Goal: Task Accomplishment & Management: Use online tool/utility

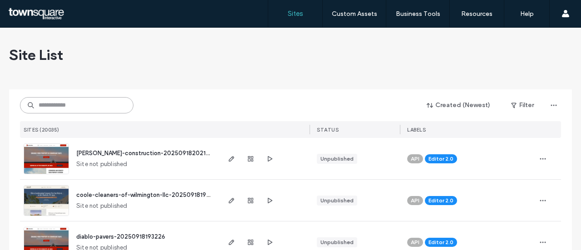
click at [123, 104] on input at bounding box center [76, 105] width 113 height 16
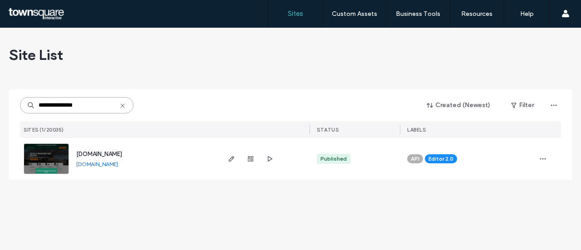
type input "**********"
click at [122, 156] on span "www.yorktreeservicellctx.com" at bounding box center [99, 154] width 46 height 7
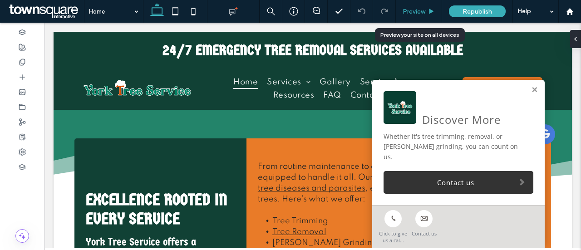
click at [426, 15] on div "Preview" at bounding box center [419, 12] width 46 height 8
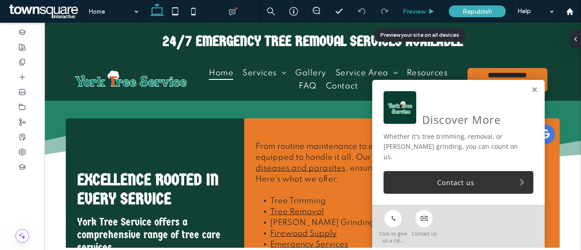
scroll to position [865, 0]
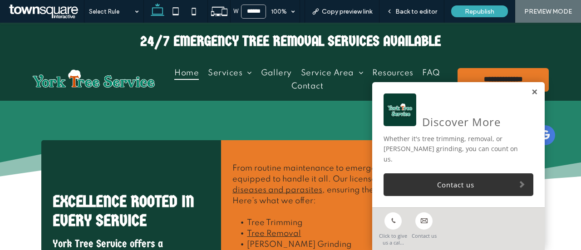
click at [531, 96] on link at bounding box center [534, 92] width 7 height 8
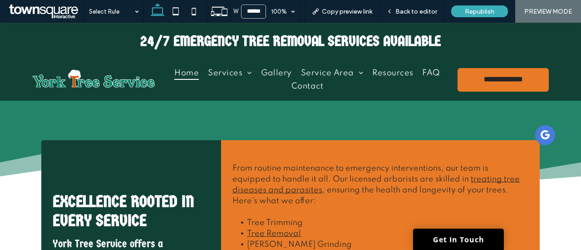
click at [538, 135] on span "google_my_business" at bounding box center [545, 135] width 20 height 20
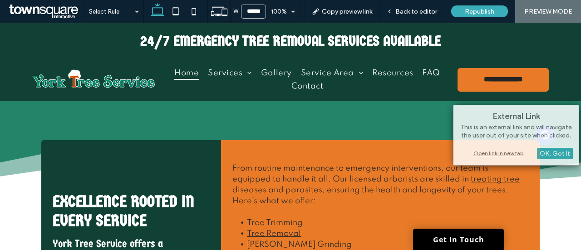
click at [411, 140] on div "From routine maintenance to emergency interventions, our team is equipped to ha…" at bounding box center [380, 233] width 318 height 187
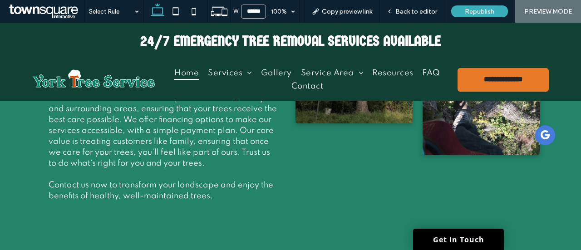
scroll to position [741, 0]
click at [536, 136] on span "google_my_business" at bounding box center [545, 135] width 20 height 20
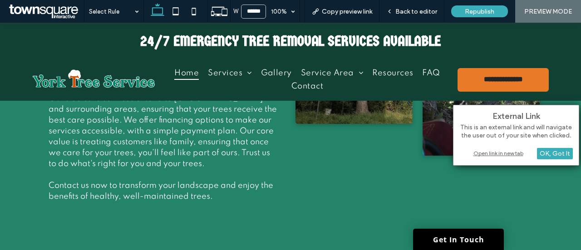
click at [503, 151] on div "Open link in new tab" at bounding box center [515, 153] width 113 height 10
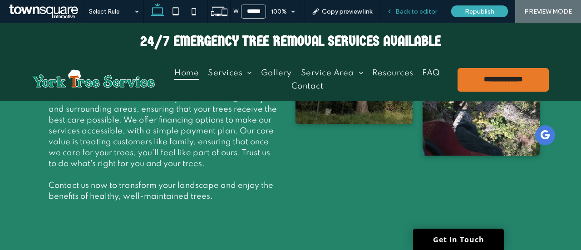
click at [416, 7] on div "Back to editor" at bounding box center [411, 11] width 65 height 23
click at [405, 11] on span "Back to editor" at bounding box center [416, 12] width 42 height 8
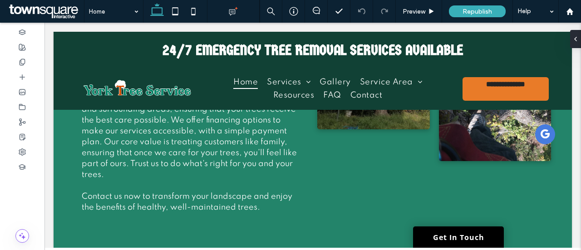
scroll to position [763, 0]
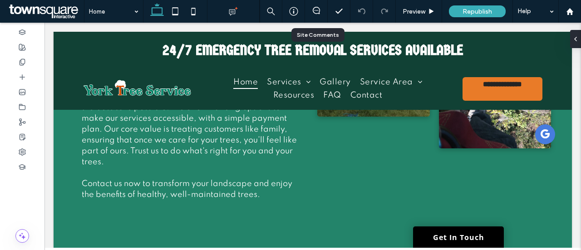
click at [317, 6] on div at bounding box center [316, 11] width 23 height 23
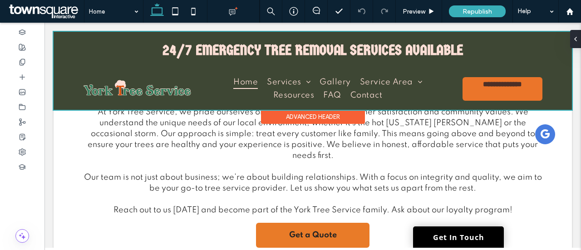
scroll to position [1184, 0]
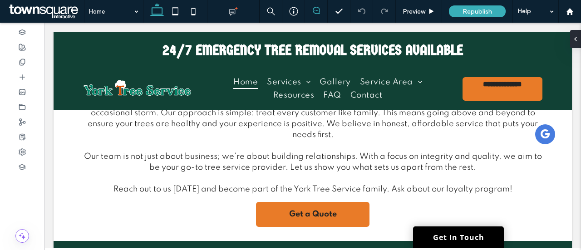
click at [310, 10] on span at bounding box center [316, 10] width 22 height 7
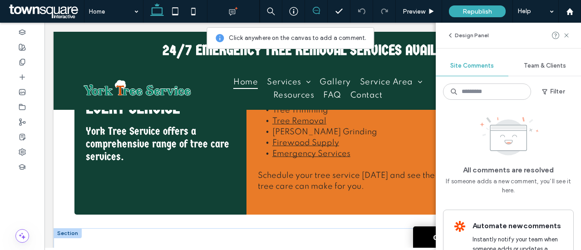
scroll to position [997, 0]
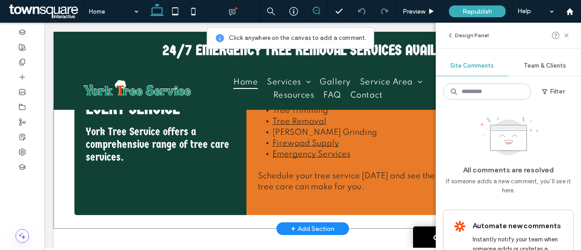
click at [231, 195] on div "Excellence Rooted in Every Service York Tree Service offers a comprehensive ran…" at bounding box center [313, 128] width 518 height 200
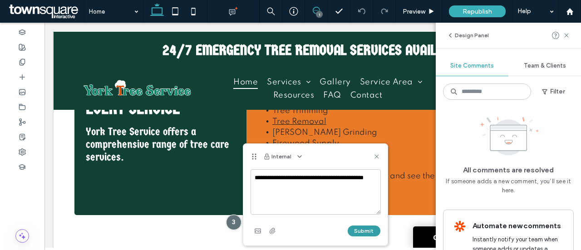
type textarea "**********"
click at [363, 224] on div "Submit" at bounding box center [315, 231] width 130 height 15
click at [364, 230] on button "Submit" at bounding box center [363, 230] width 33 height 11
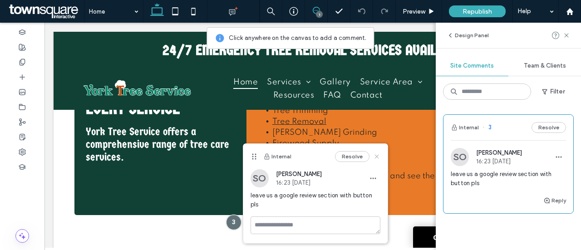
click at [378, 159] on icon at bounding box center [376, 156] width 7 height 7
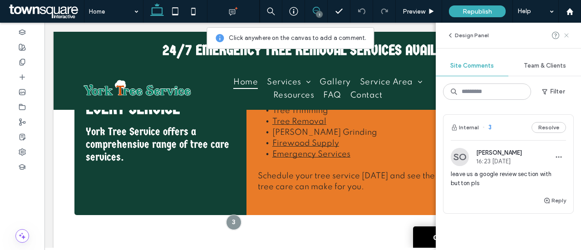
click at [566, 38] on icon at bounding box center [565, 35] width 7 height 7
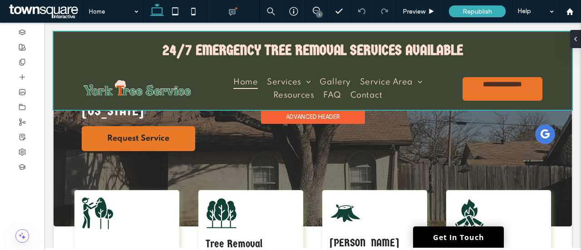
scroll to position [0, 0]
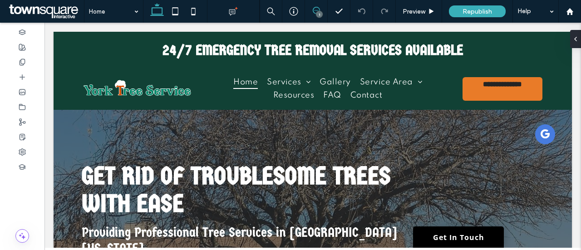
click at [317, 8] on icon at bounding box center [316, 10] width 7 height 7
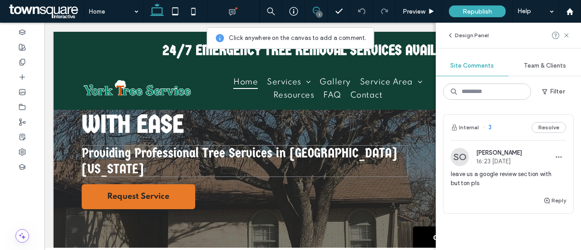
scroll to position [74, 0]
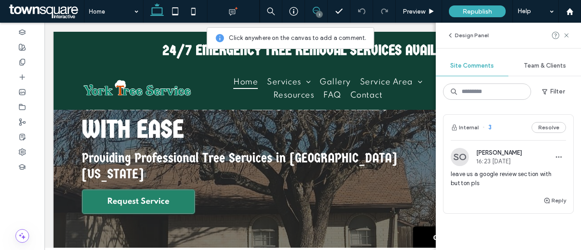
click at [143, 197] on span "Request Service" at bounding box center [138, 201] width 62 height 9
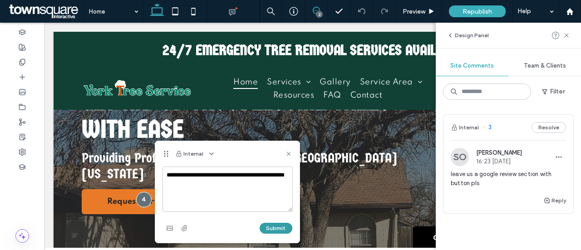
type textarea "**********"
click at [278, 228] on button "Submit" at bounding box center [275, 228] width 33 height 11
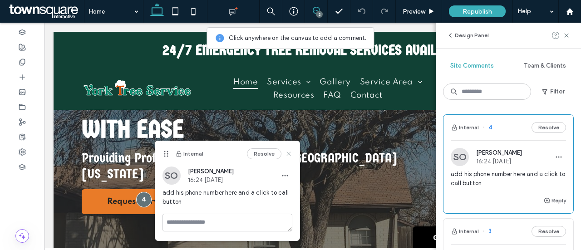
click at [290, 150] on icon at bounding box center [288, 153] width 7 height 7
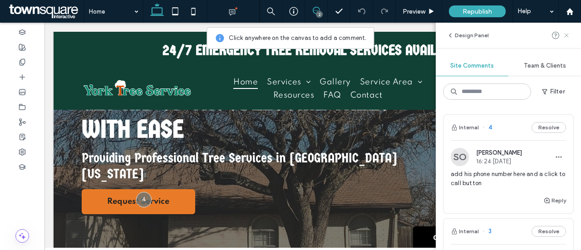
click at [565, 36] on use at bounding box center [566, 35] width 4 height 4
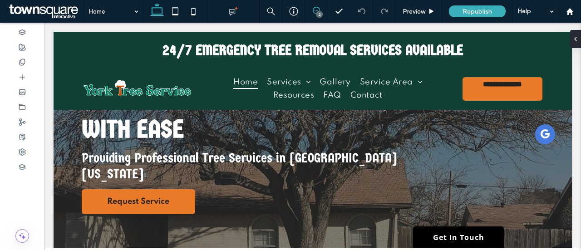
click at [322, 10] on span at bounding box center [316, 10] width 22 height 7
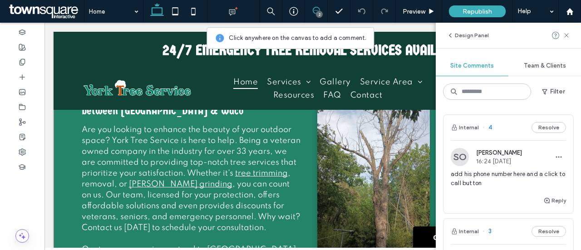
scroll to position [599, 0]
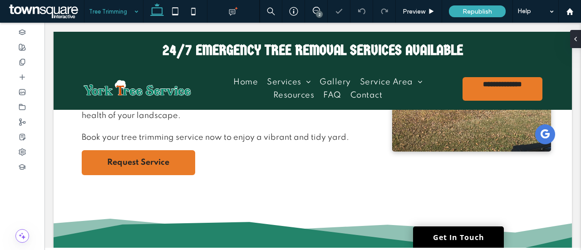
scroll to position [261, 0]
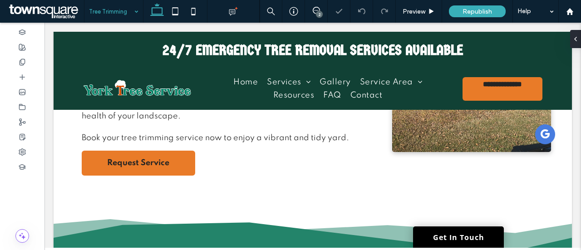
click at [318, 13] on div "2" at bounding box center [319, 14] width 7 height 7
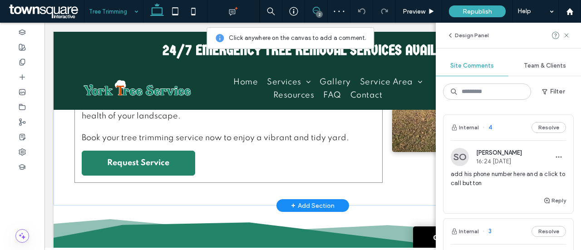
click at [155, 166] on span "Request Service" at bounding box center [138, 163] width 62 height 9
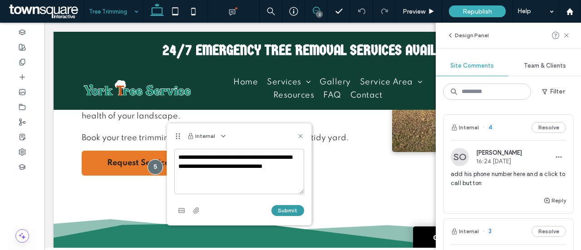
type textarea "**********"
click at [299, 210] on button "Submit" at bounding box center [287, 210] width 33 height 11
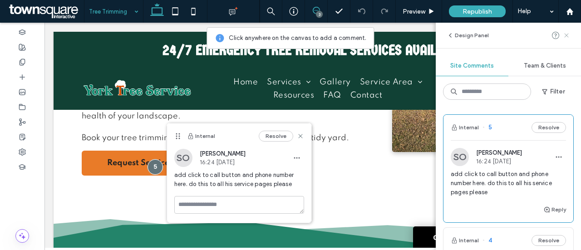
click at [563, 35] on icon at bounding box center [565, 35] width 7 height 7
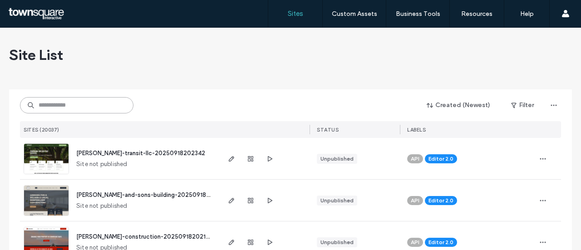
click at [80, 102] on input at bounding box center [76, 105] width 113 height 16
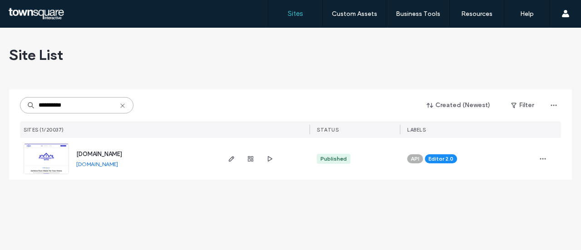
type input "**********"
click at [109, 156] on span "www.woodbridgewater.com" at bounding box center [99, 154] width 46 height 7
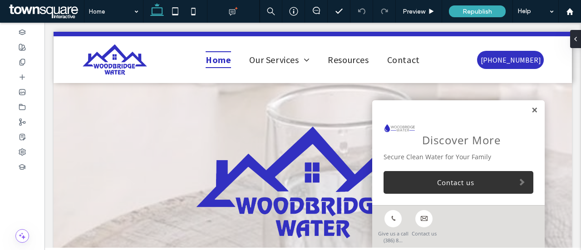
click at [531, 110] on link at bounding box center [534, 111] width 7 height 8
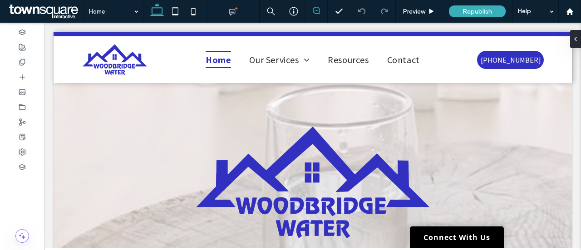
click at [317, 13] on use at bounding box center [316, 10] width 7 height 7
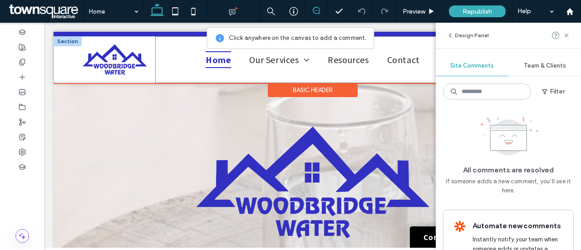
click at [433, 49] on div "Home Our Services Residential Water Treatment Systems Custom Filtration & Purif…" at bounding box center [312, 59] width 314 height 47
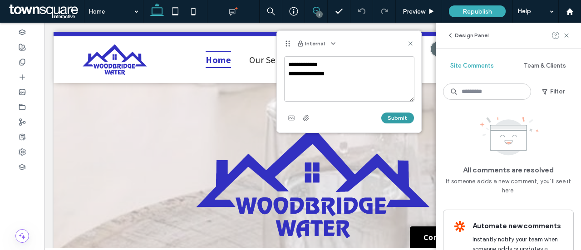
type textarea "**********"
click at [406, 117] on button "Submit" at bounding box center [397, 117] width 33 height 11
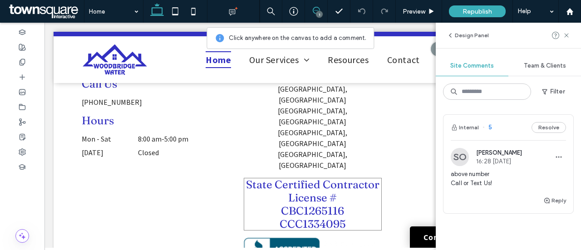
scroll to position [1681, 0]
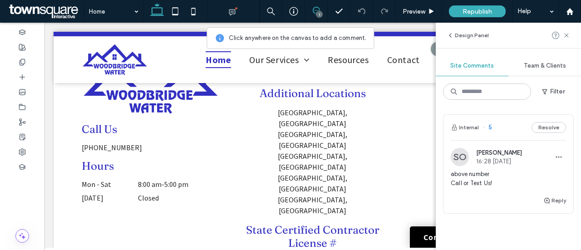
click at [315, 11] on icon at bounding box center [316, 10] width 7 height 7
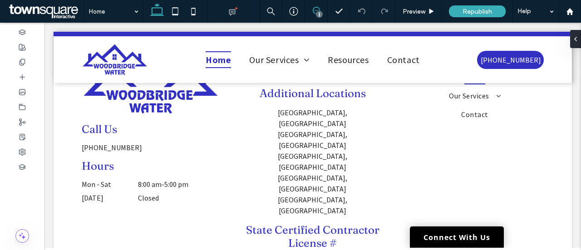
click at [315, 11] on icon at bounding box center [316, 10] width 7 height 7
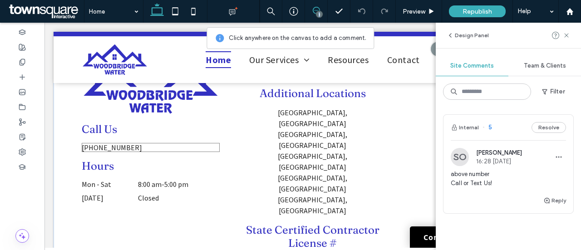
click at [114, 149] on div "[PHONE_NUMBER]" at bounding box center [151, 147] width 138 height 9
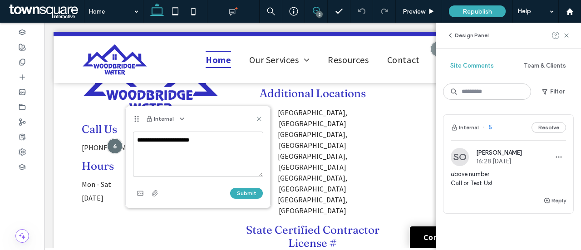
type textarea "**********"
click at [238, 189] on button "Submit" at bounding box center [246, 193] width 33 height 11
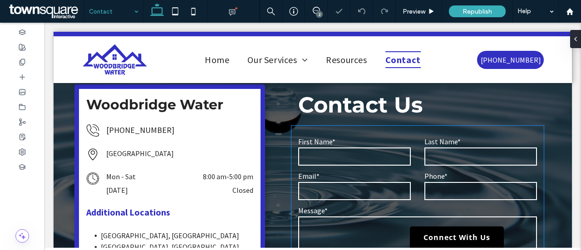
scroll to position [235, 0]
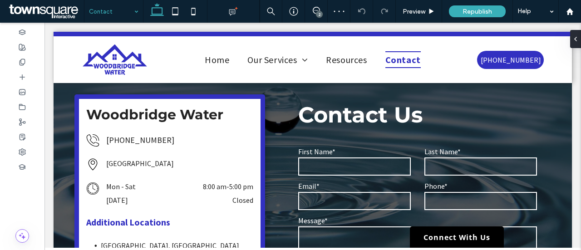
click at [318, 14] on div "2" at bounding box center [319, 14] width 7 height 7
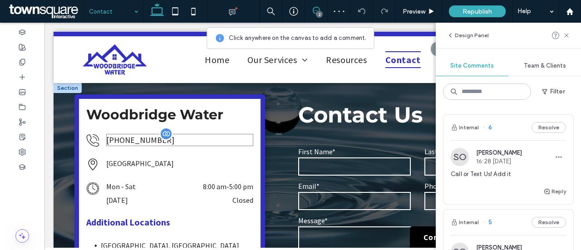
click at [145, 142] on p "[PHONE_NUMBER]" at bounding box center [179, 140] width 147 height 12
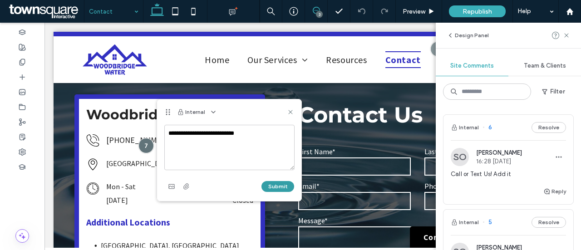
type textarea "**********"
click at [277, 185] on button "Submit" at bounding box center [277, 186] width 33 height 11
